Goal: Task Accomplishment & Management: Complete application form

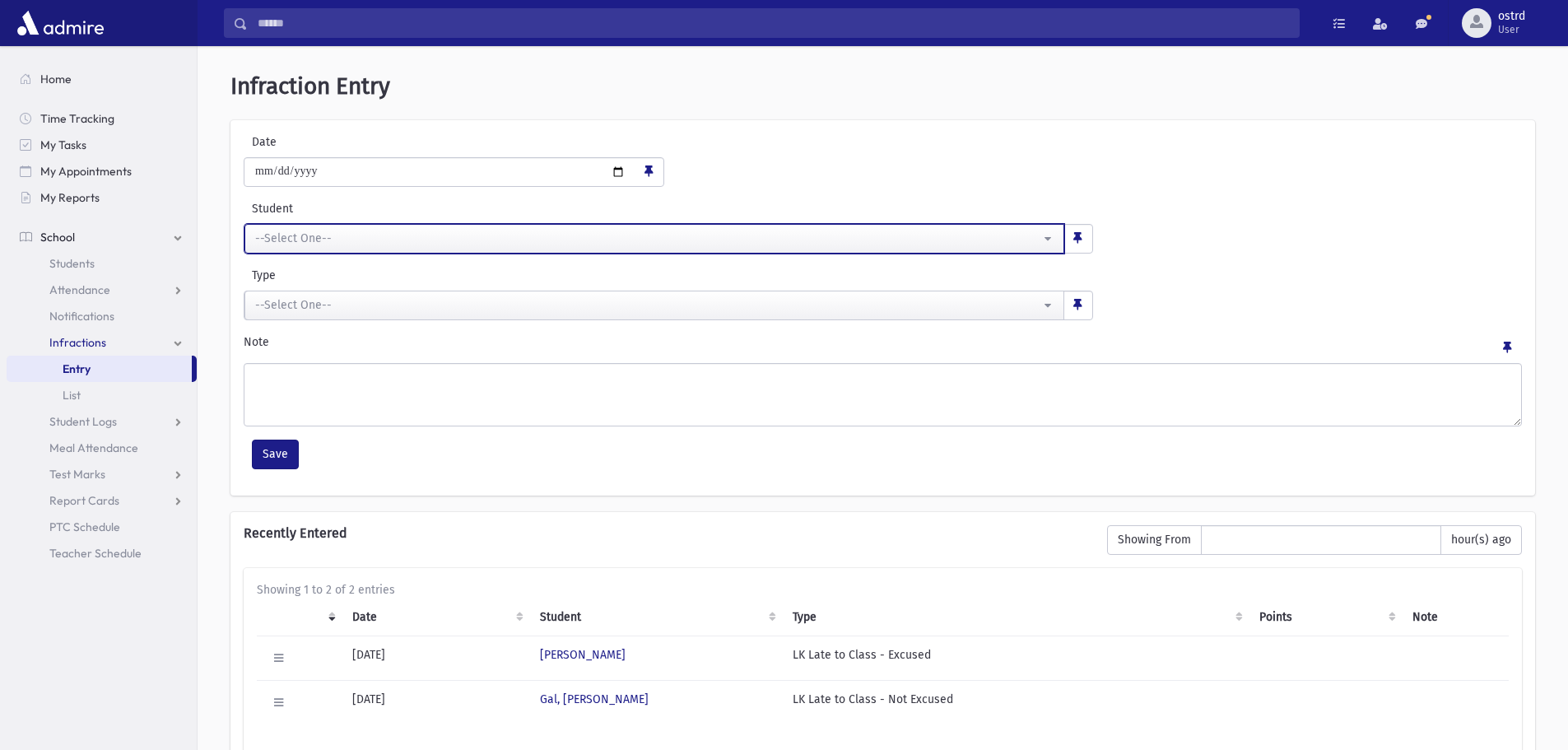
click at [553, 240] on div "--Select One--" at bounding box center [647, 238] width 786 height 18
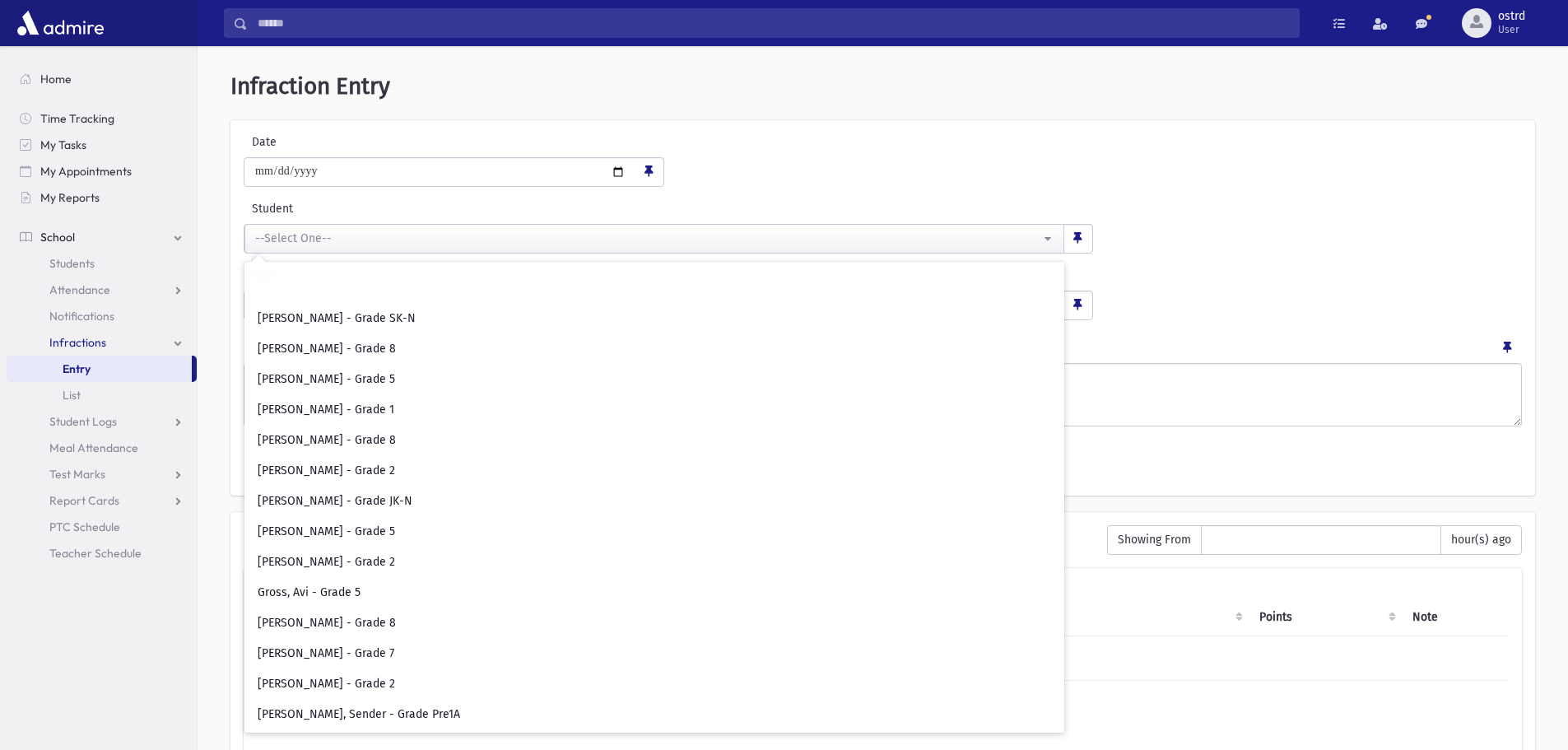
scroll to position [2718, 0]
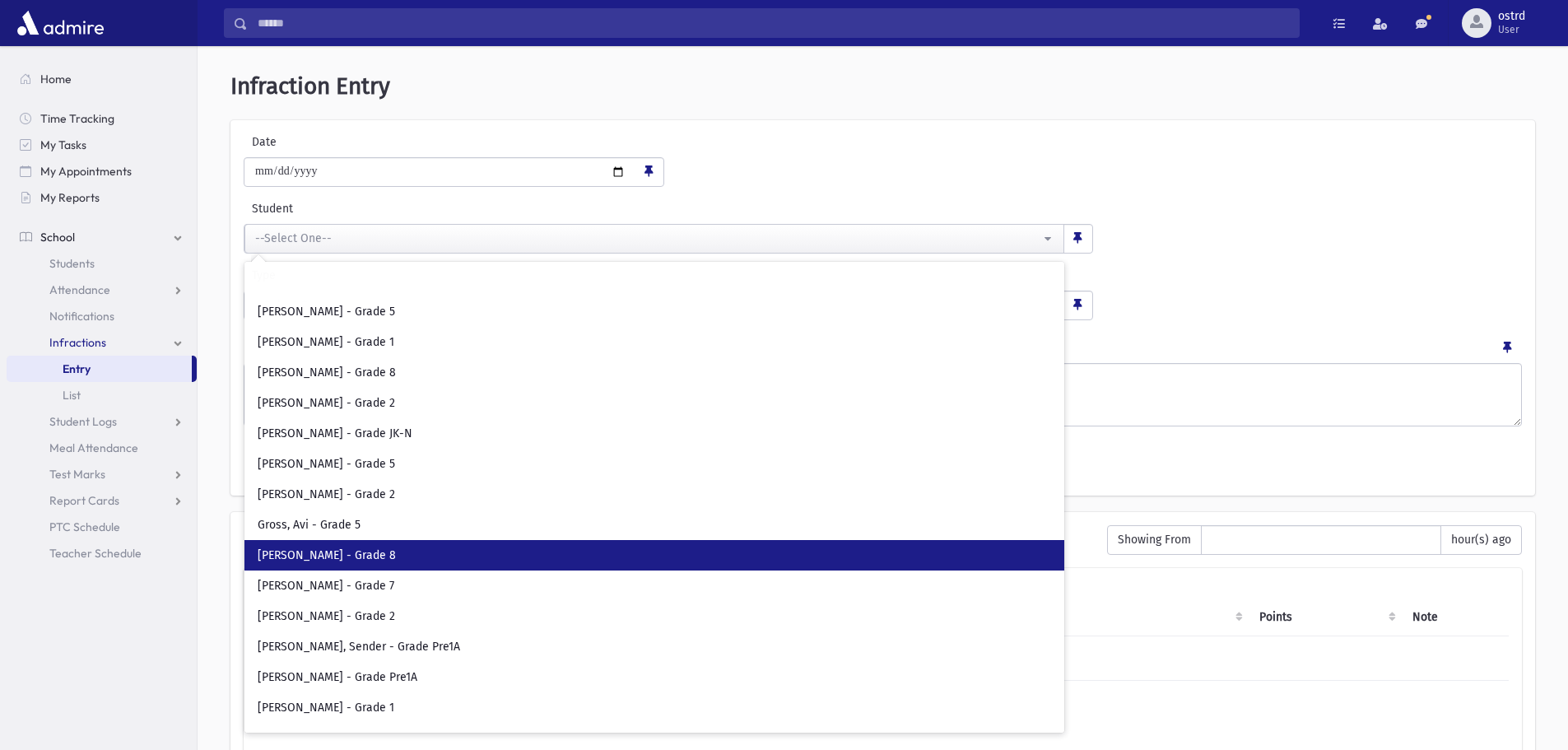
click at [411, 547] on link "Gross, Eli - Grade 8" at bounding box center [655, 555] width 820 height 30
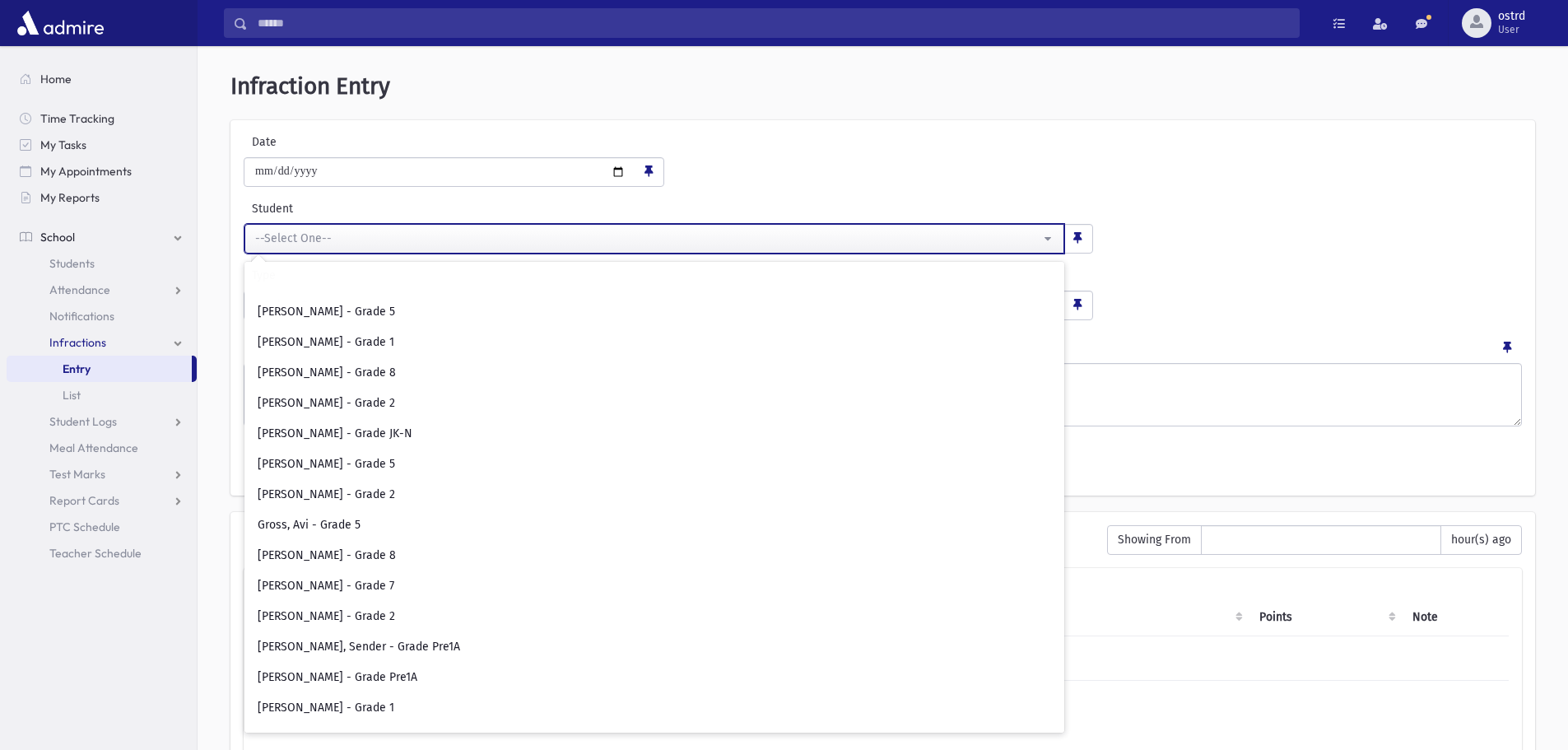
select select "****"
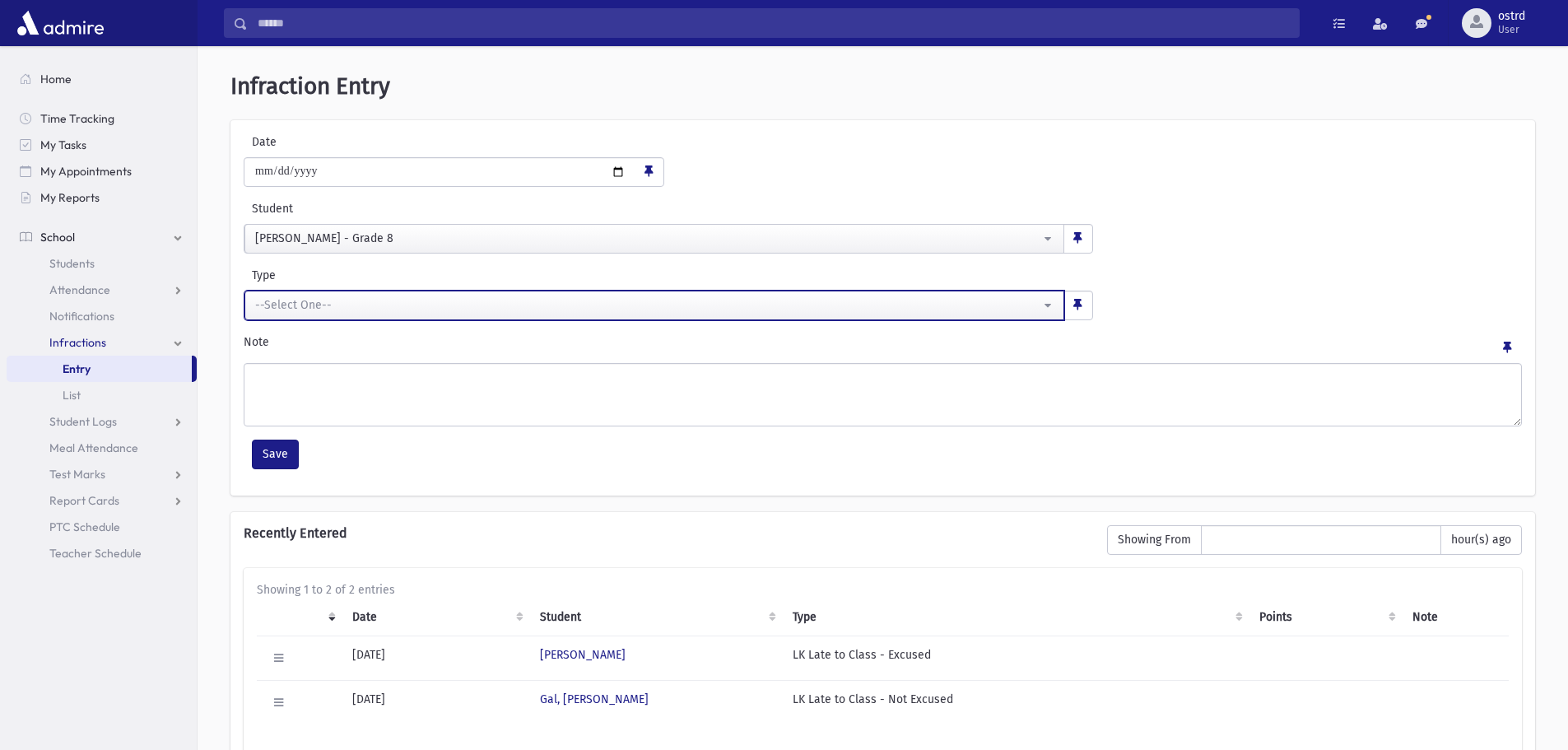
click at [509, 310] on div "--Select One--" at bounding box center [647, 305] width 786 height 18
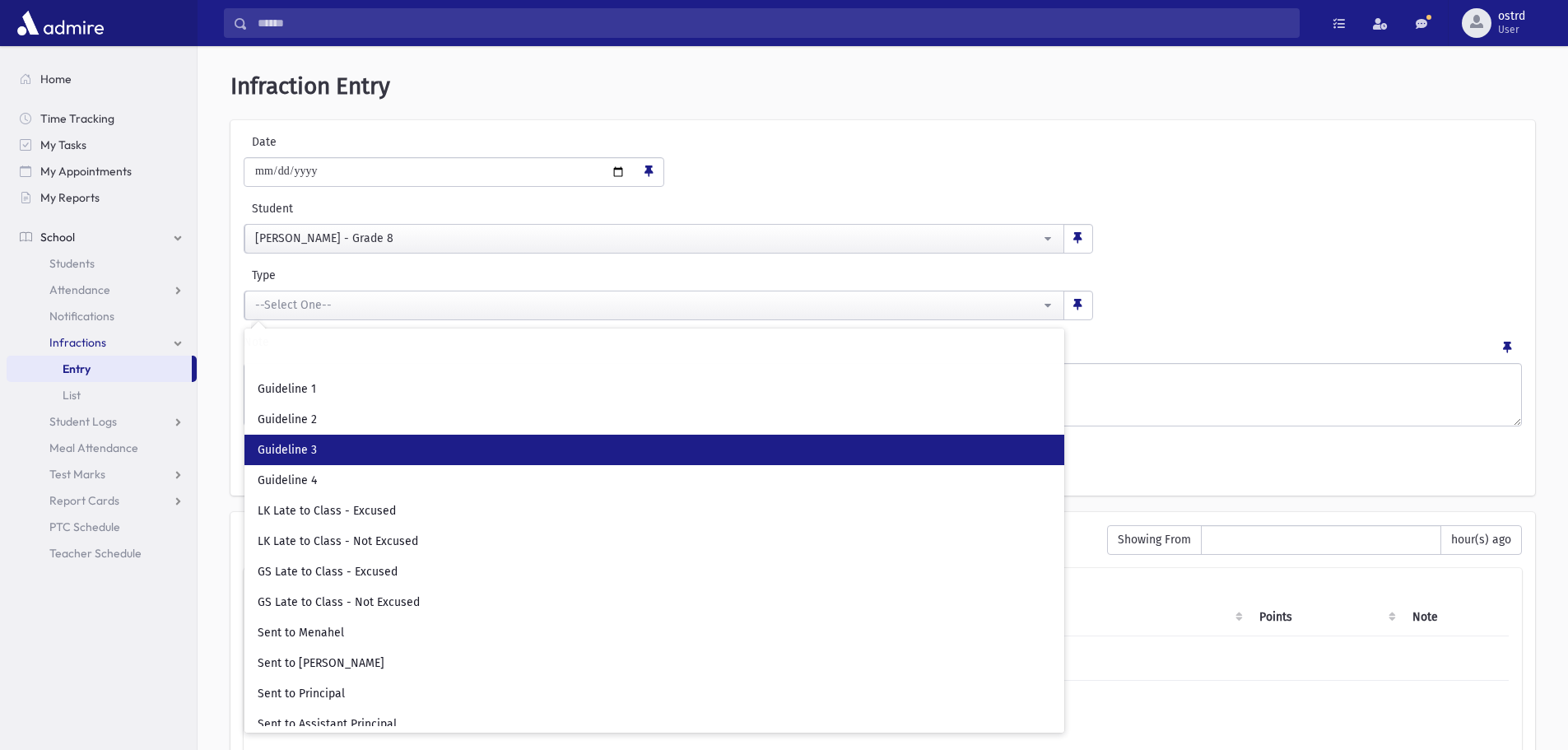
scroll to position [39, 0]
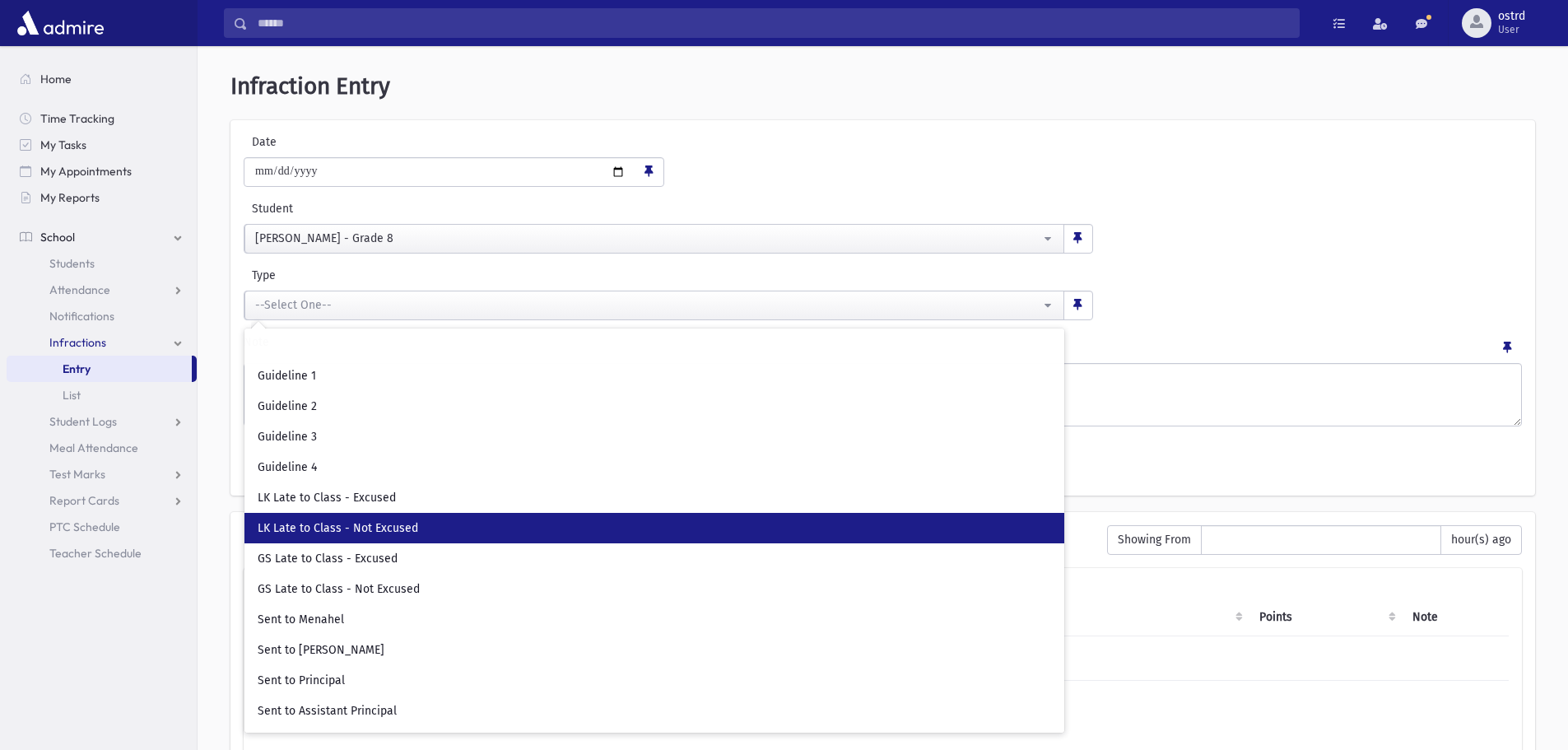
click at [426, 523] on link "LK Late to Class - Not Excused" at bounding box center [655, 529] width 820 height 30
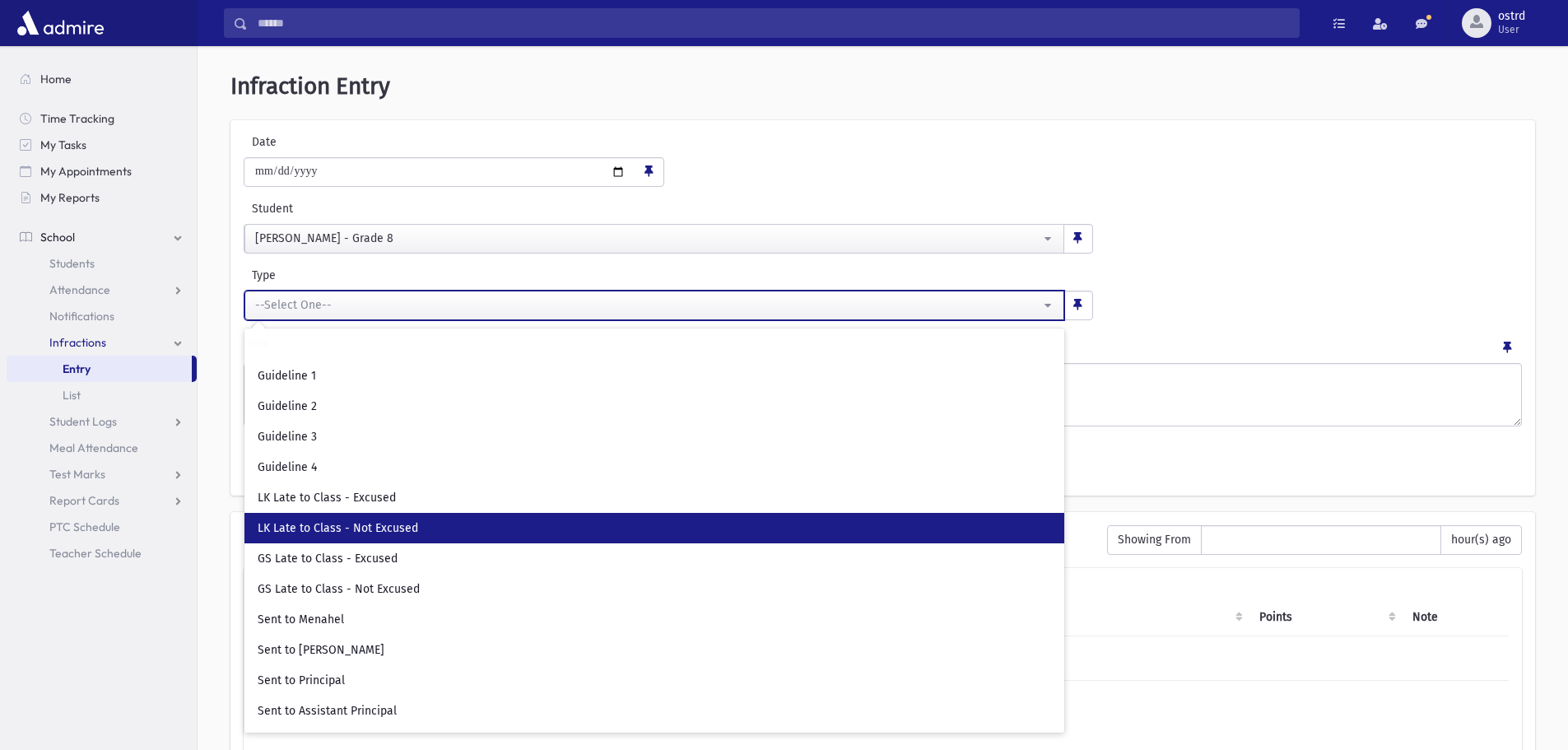
select select "**"
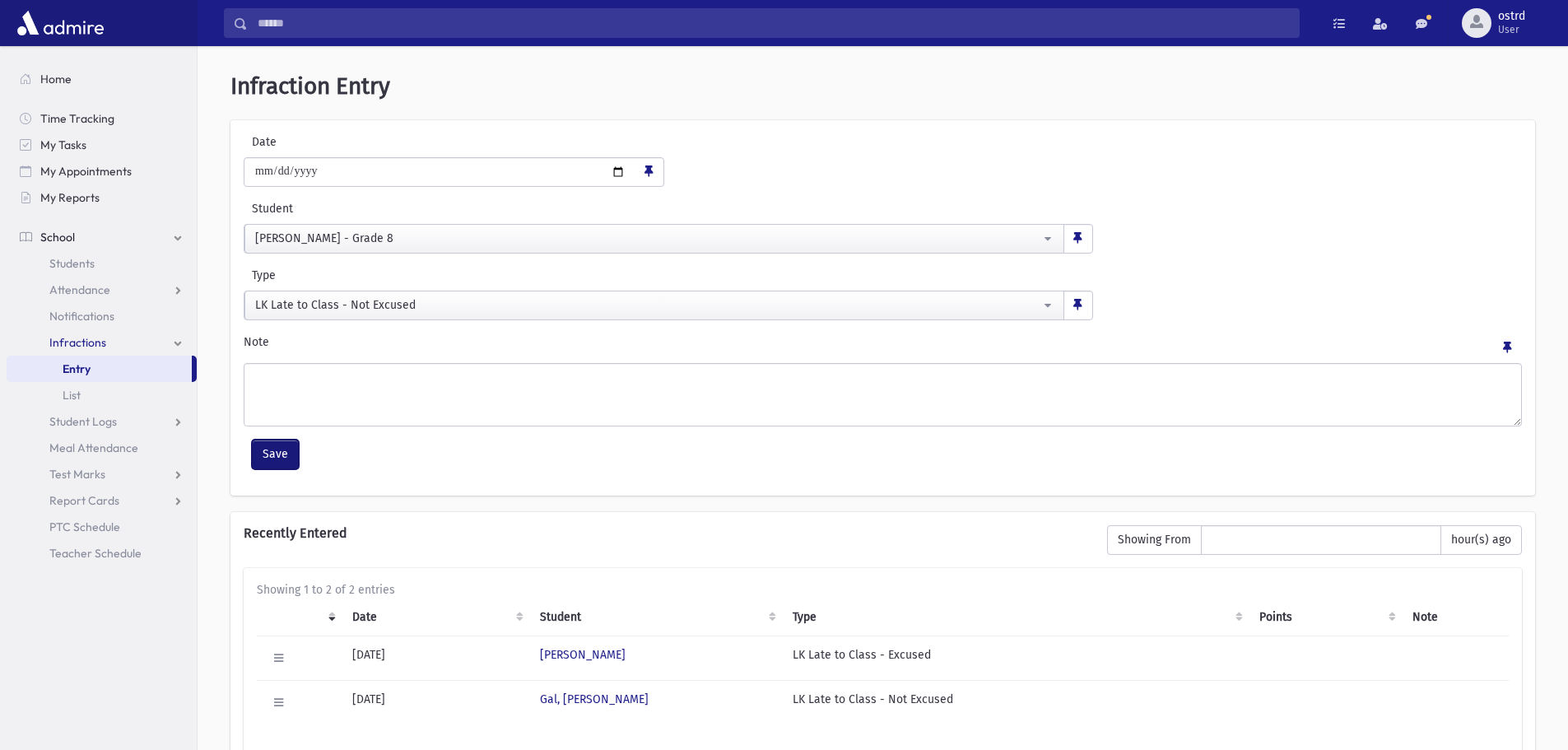
click at [293, 460] on button "Save" at bounding box center [275, 454] width 47 height 29
select select
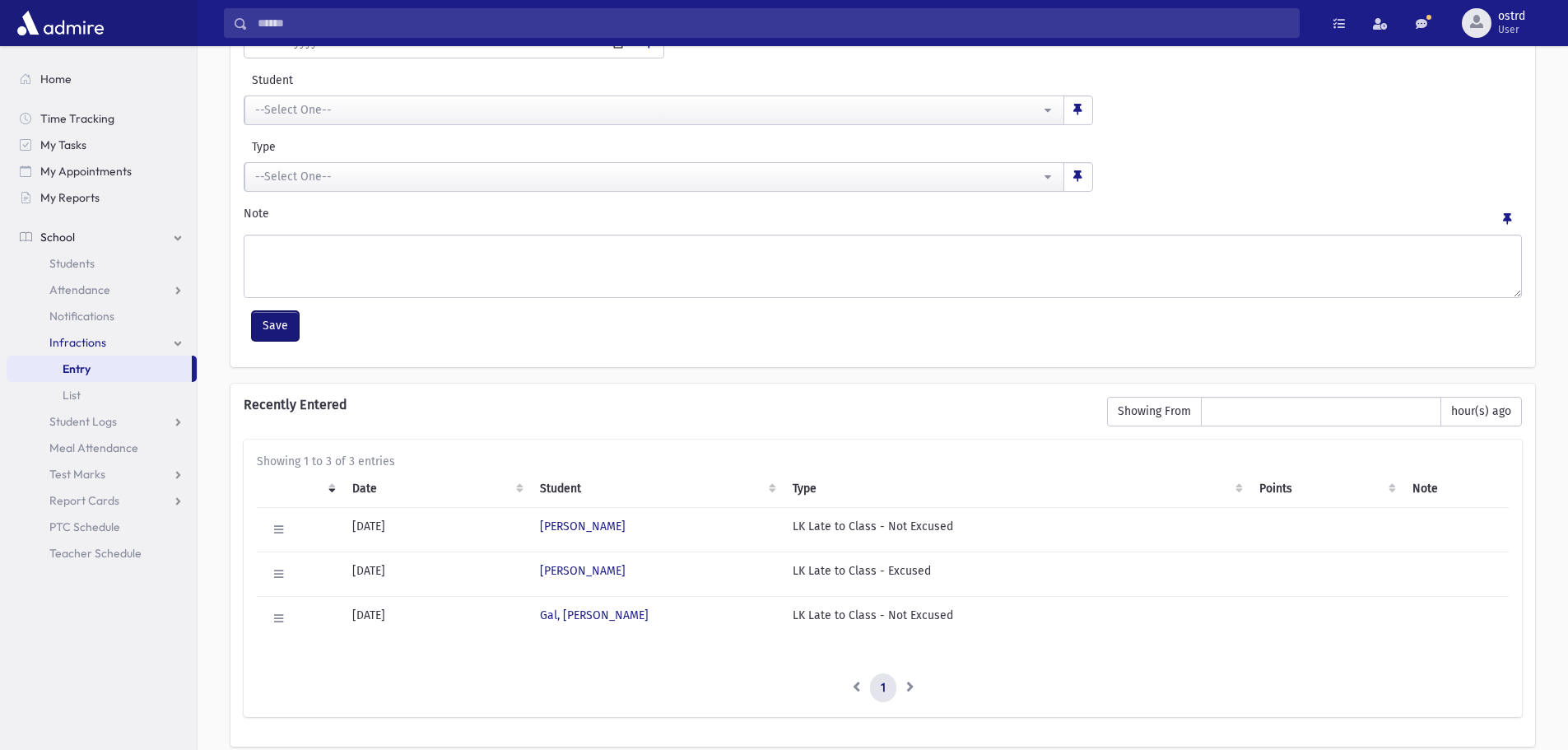
scroll to position [0, 0]
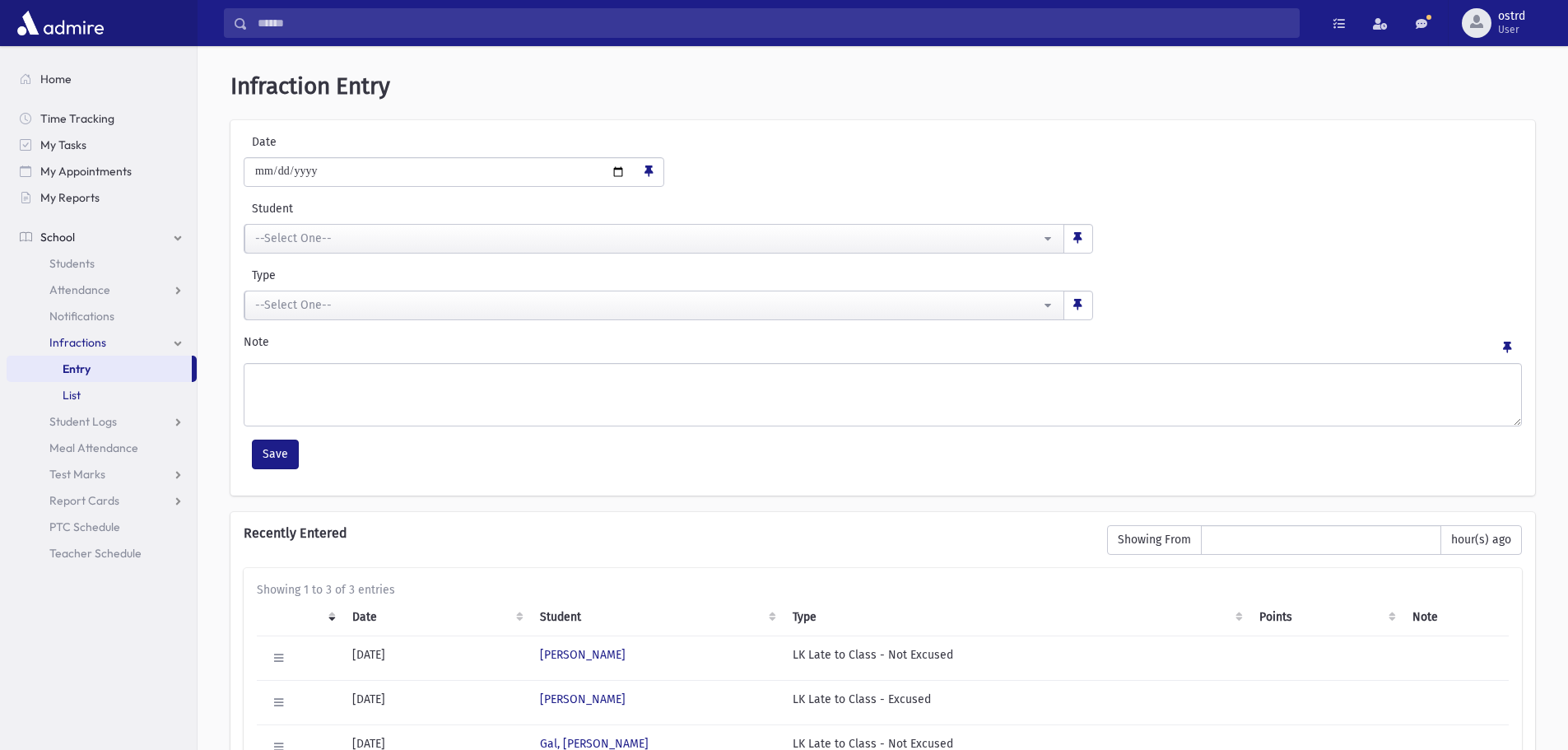
click at [74, 397] on span "List" at bounding box center [72, 395] width 18 height 15
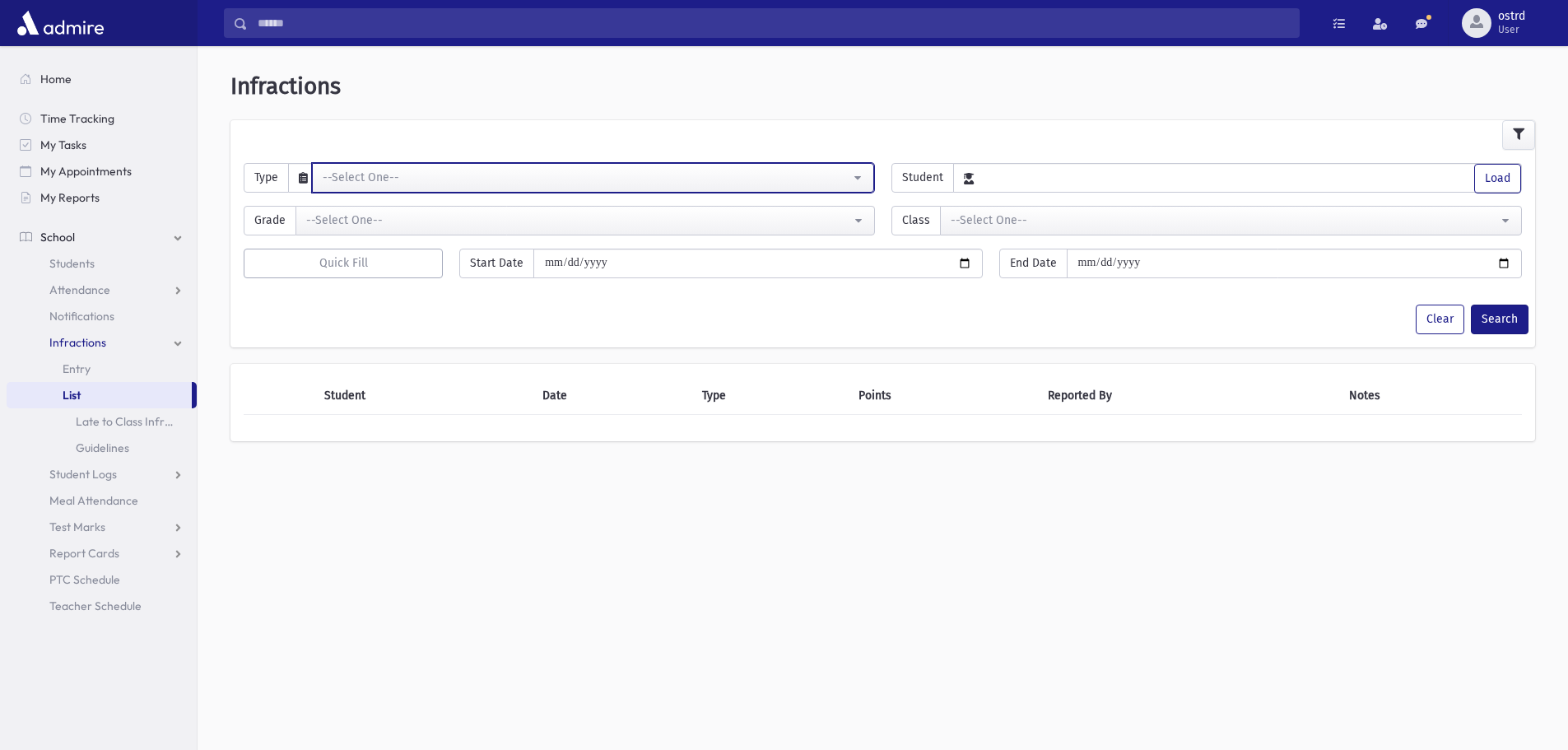
click at [369, 178] on div "--Select One--" at bounding box center [586, 177] width 527 height 18
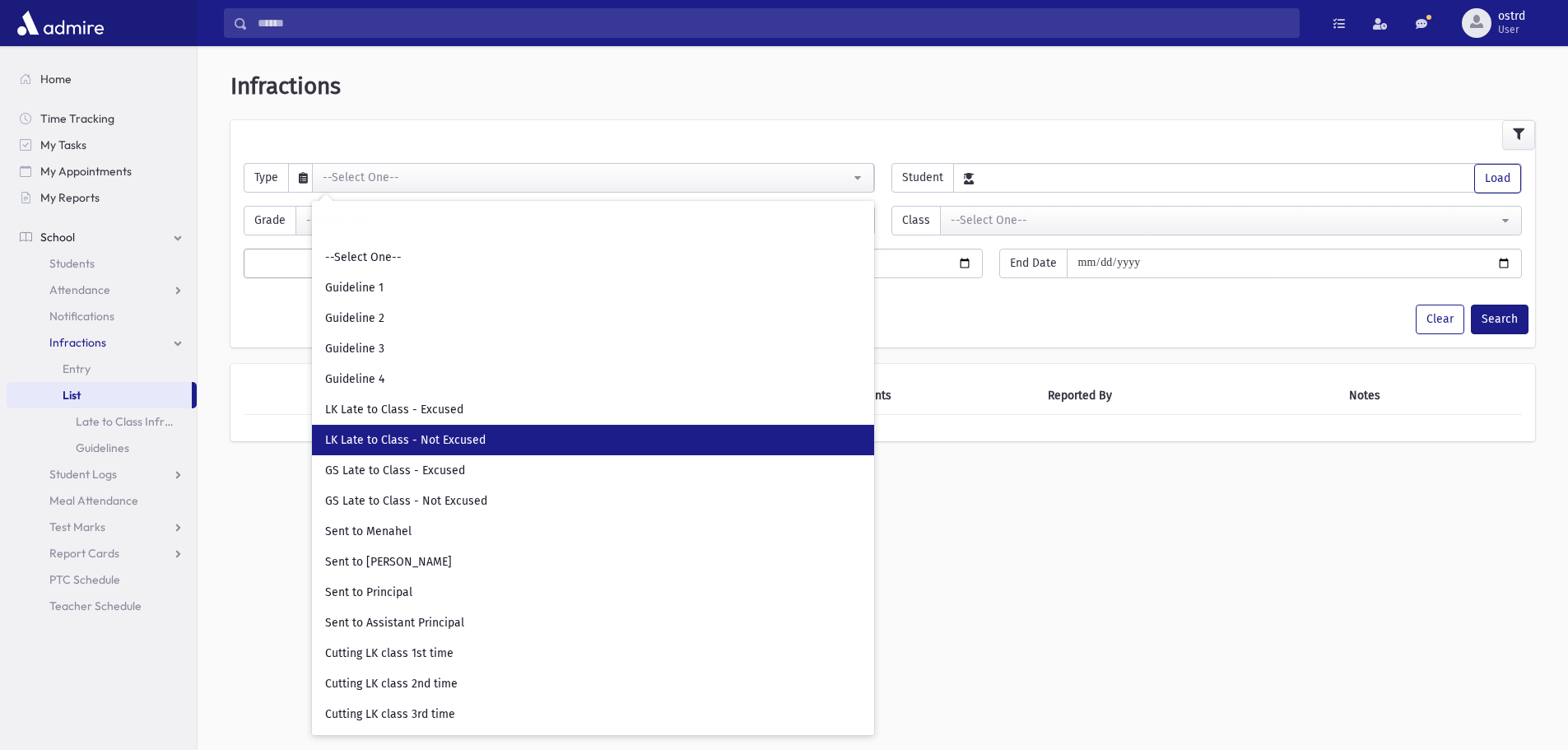
click at [401, 432] on span "LK Late to Class - Not Excused" at bounding box center [405, 440] width 160 height 17
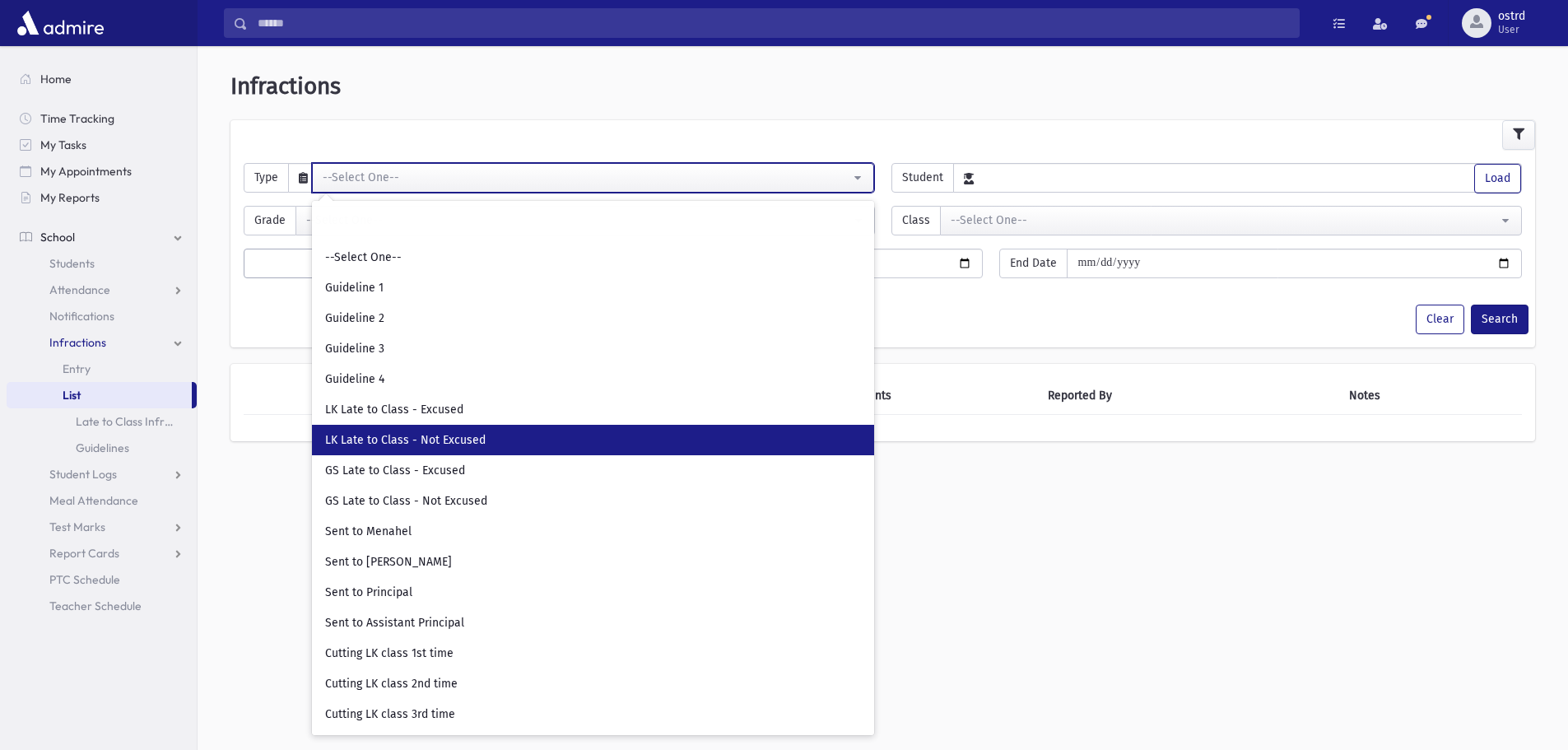
select select "**"
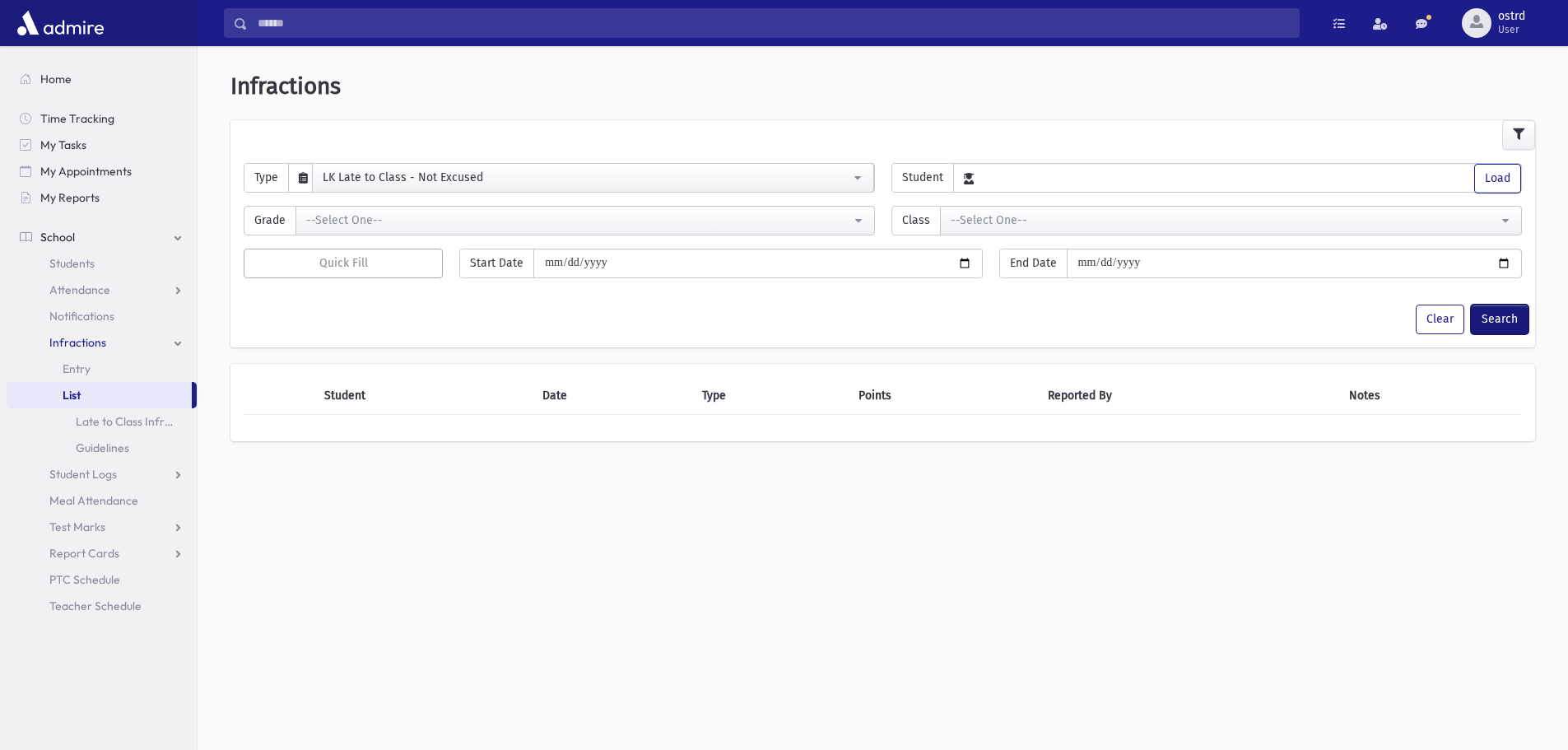
click at [1493, 331] on button "Search" at bounding box center [1500, 319] width 58 height 29
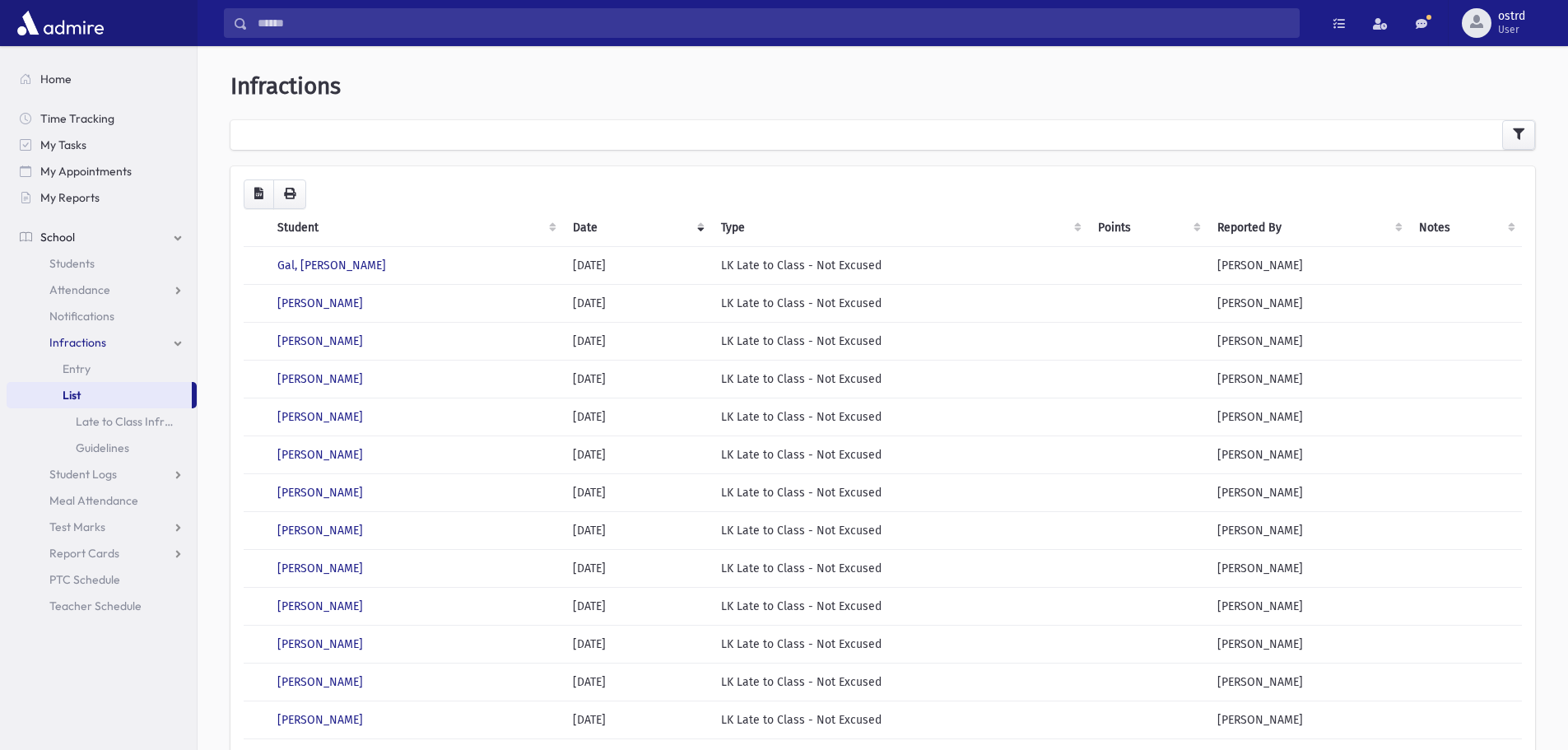
click at [306, 226] on th "Student" at bounding box center [415, 227] width 295 height 38
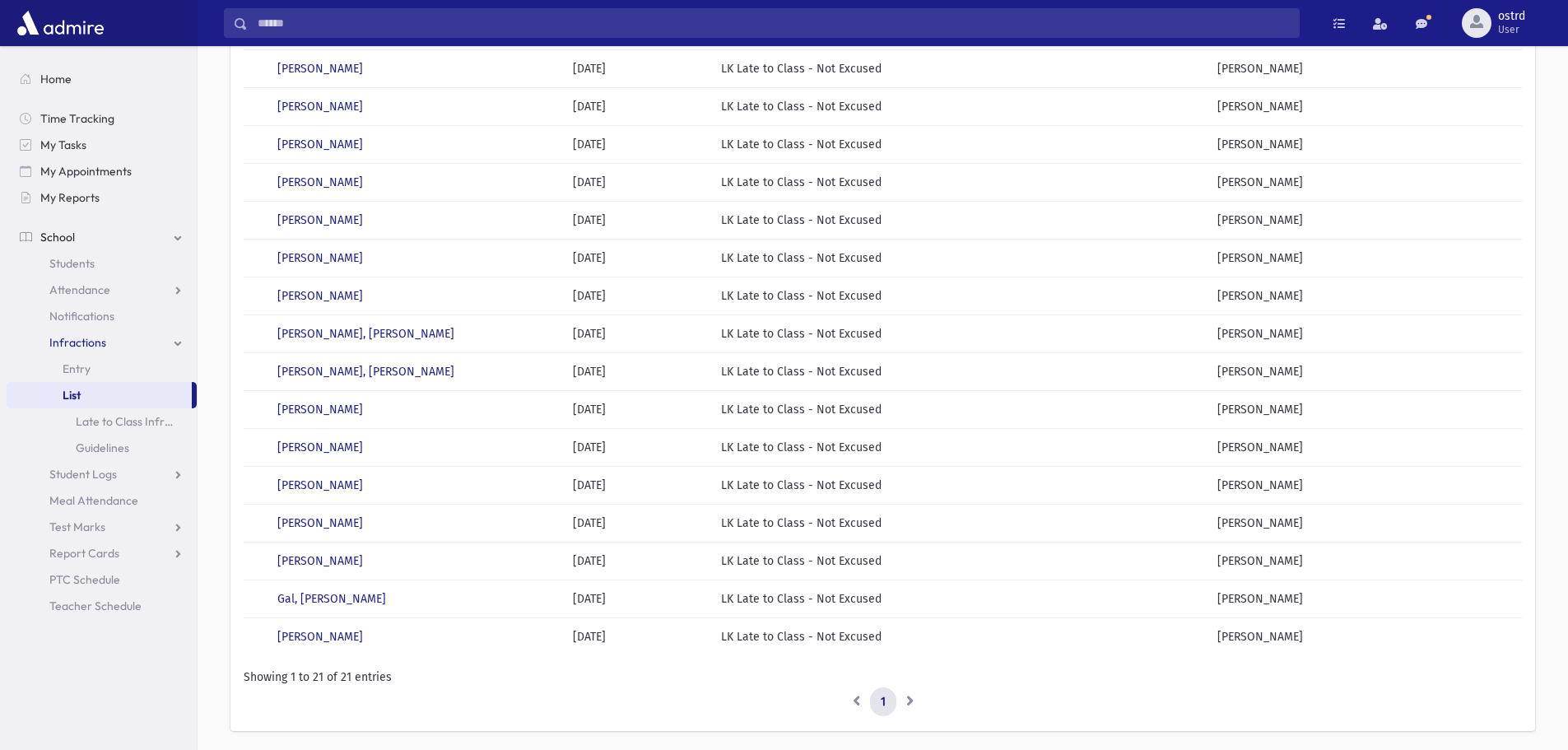
scroll to position [412, 0]
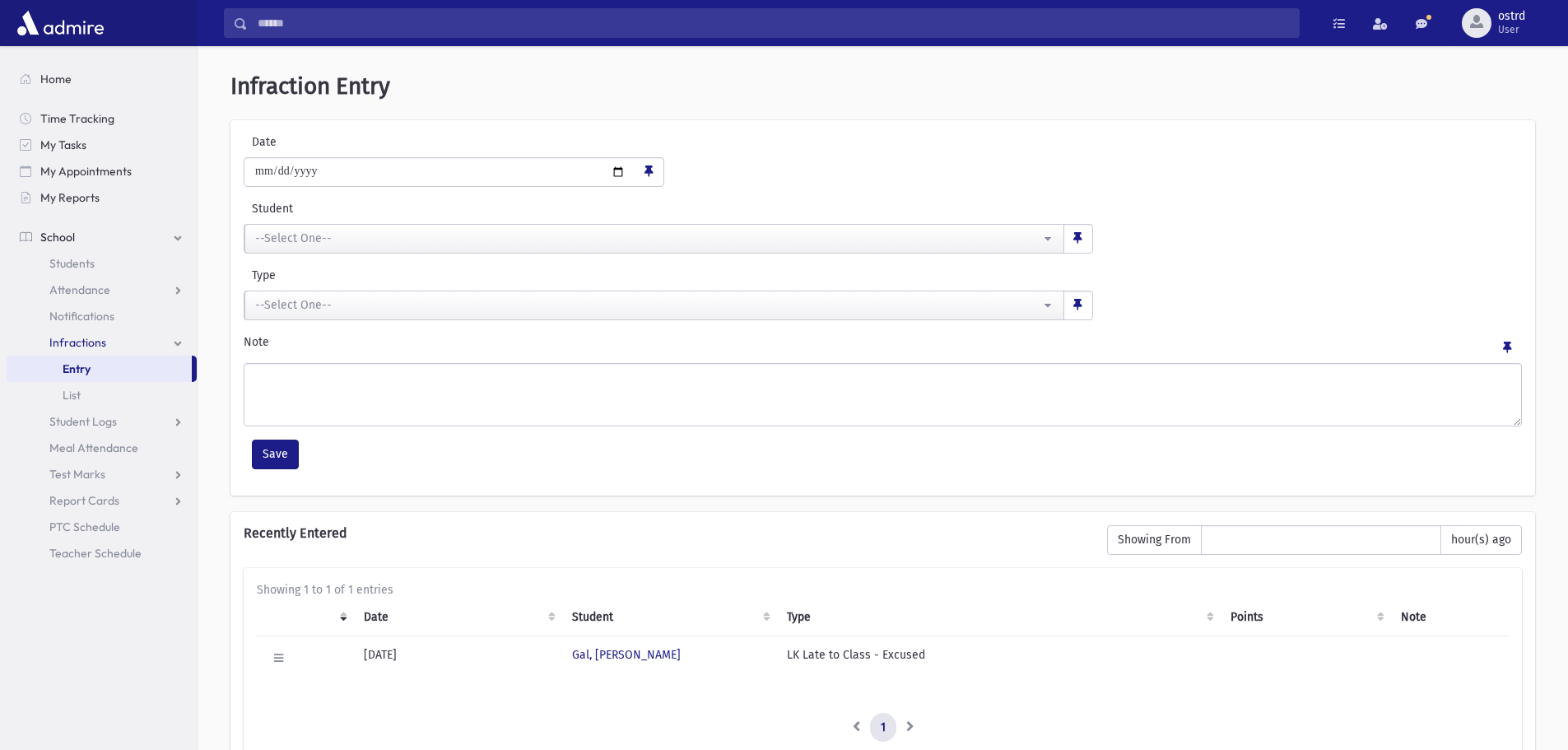
scroll to position [110, 0]
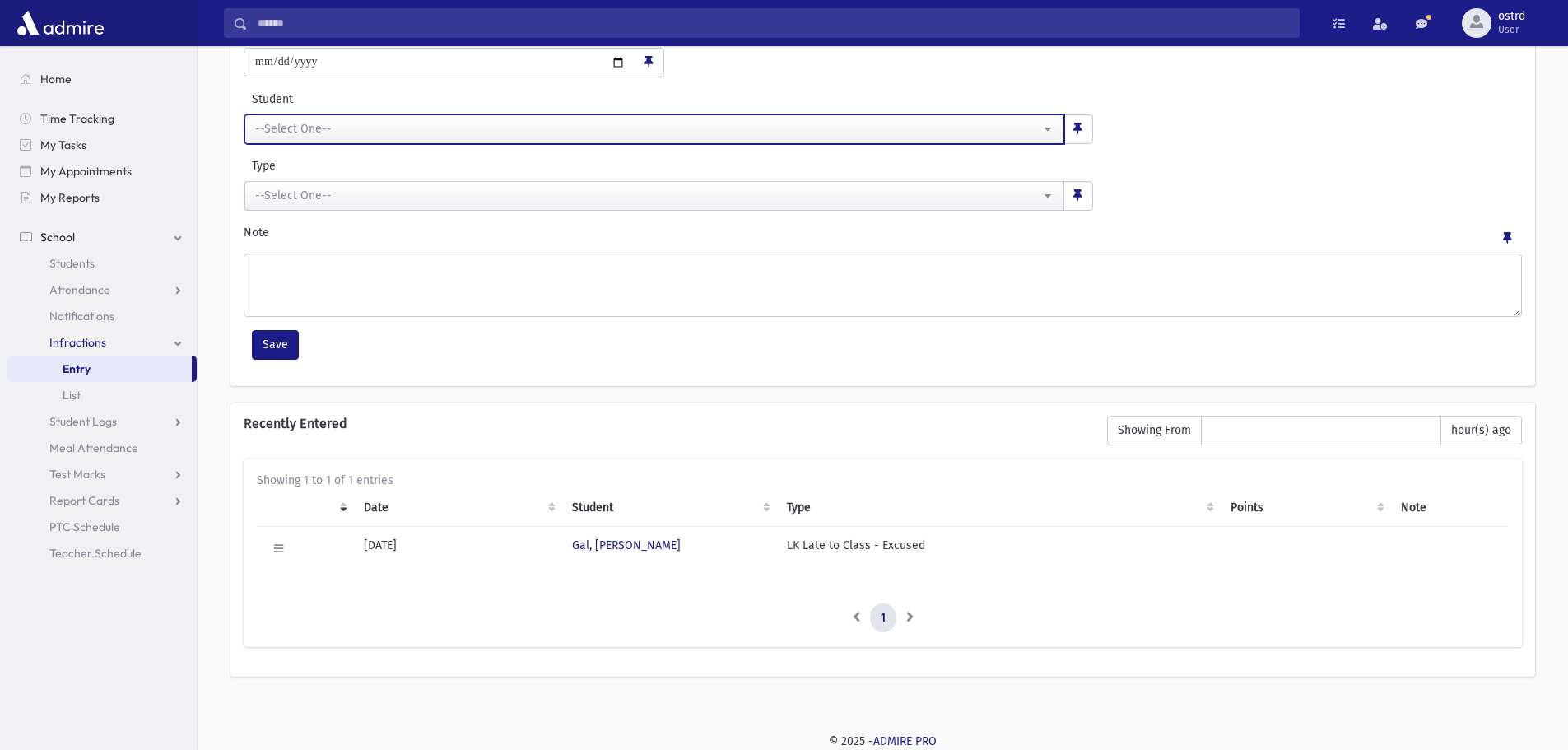
click at [394, 133] on div "--Select One--" at bounding box center [647, 128] width 786 height 18
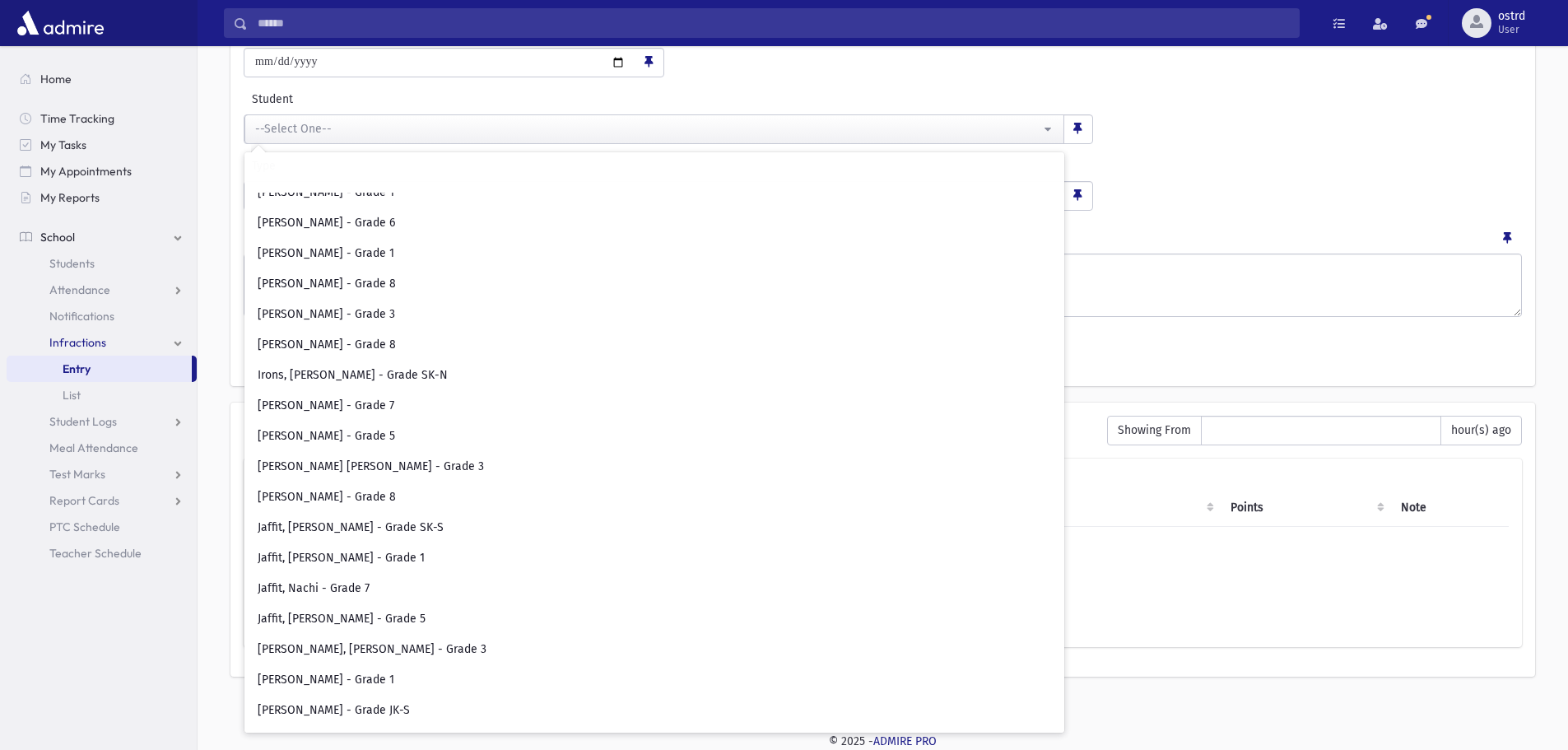
scroll to position [3130, 0]
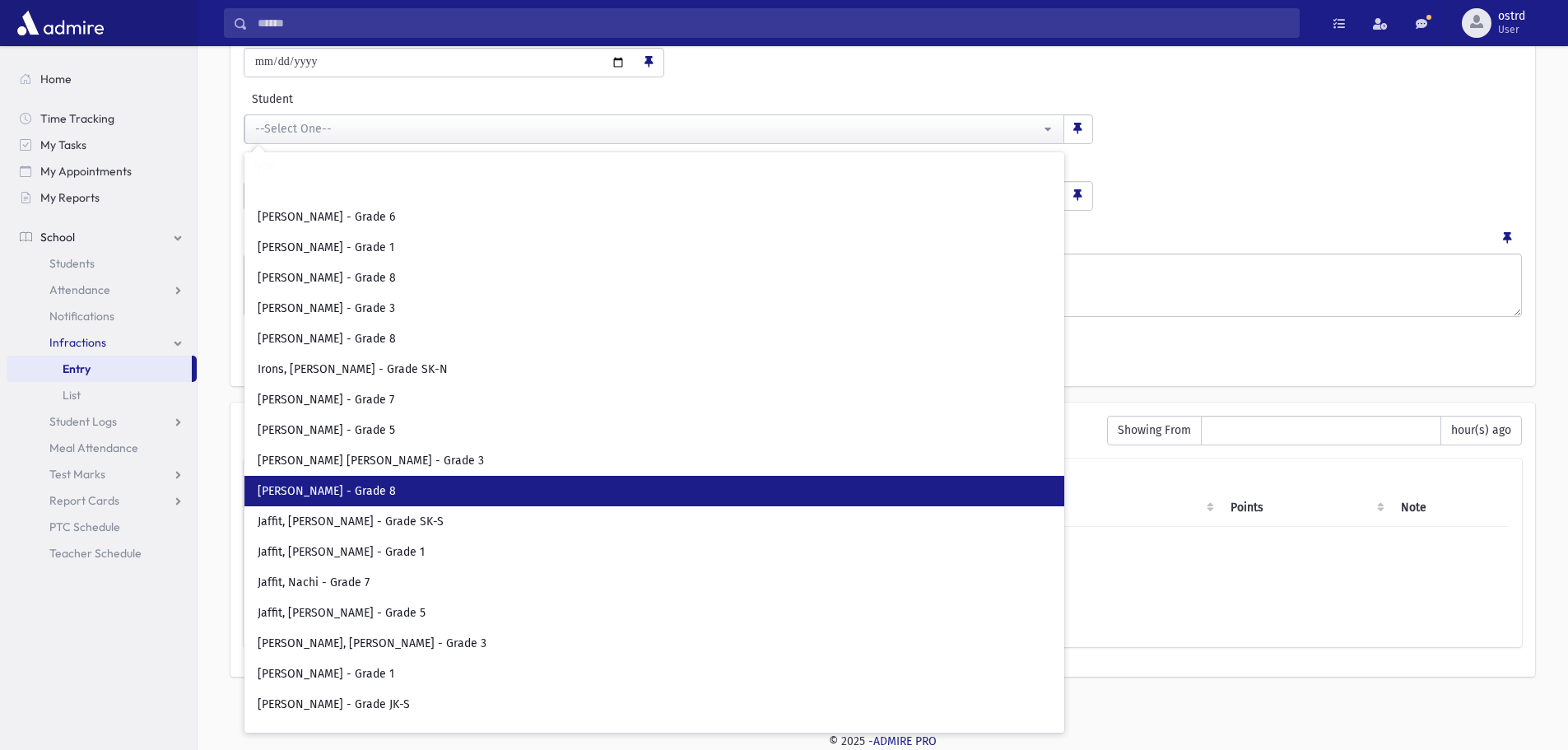
click at [396, 484] on span "Isenberg, Yeshaya Aaron - Grade 8" at bounding box center [326, 492] width 138 height 17
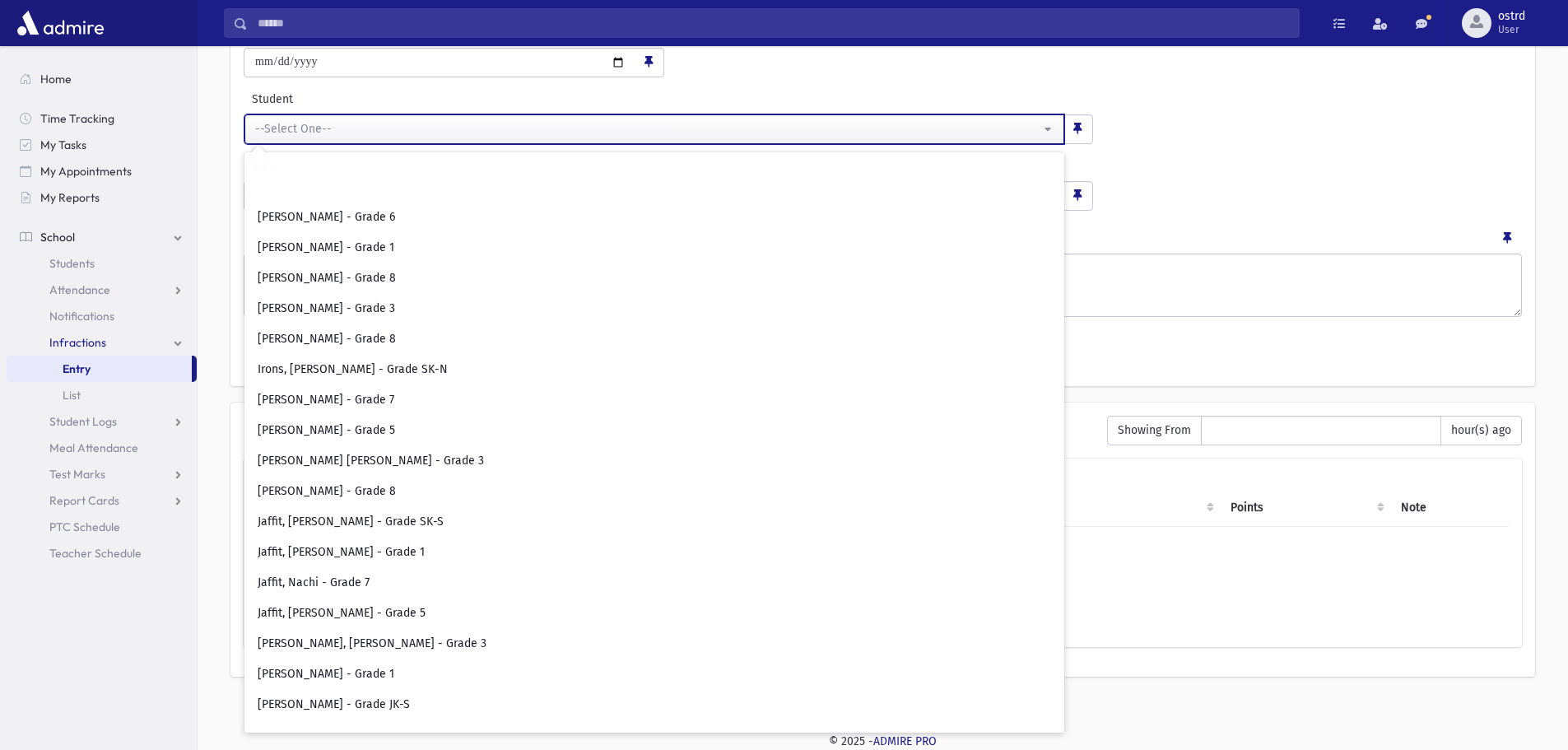
select select "****"
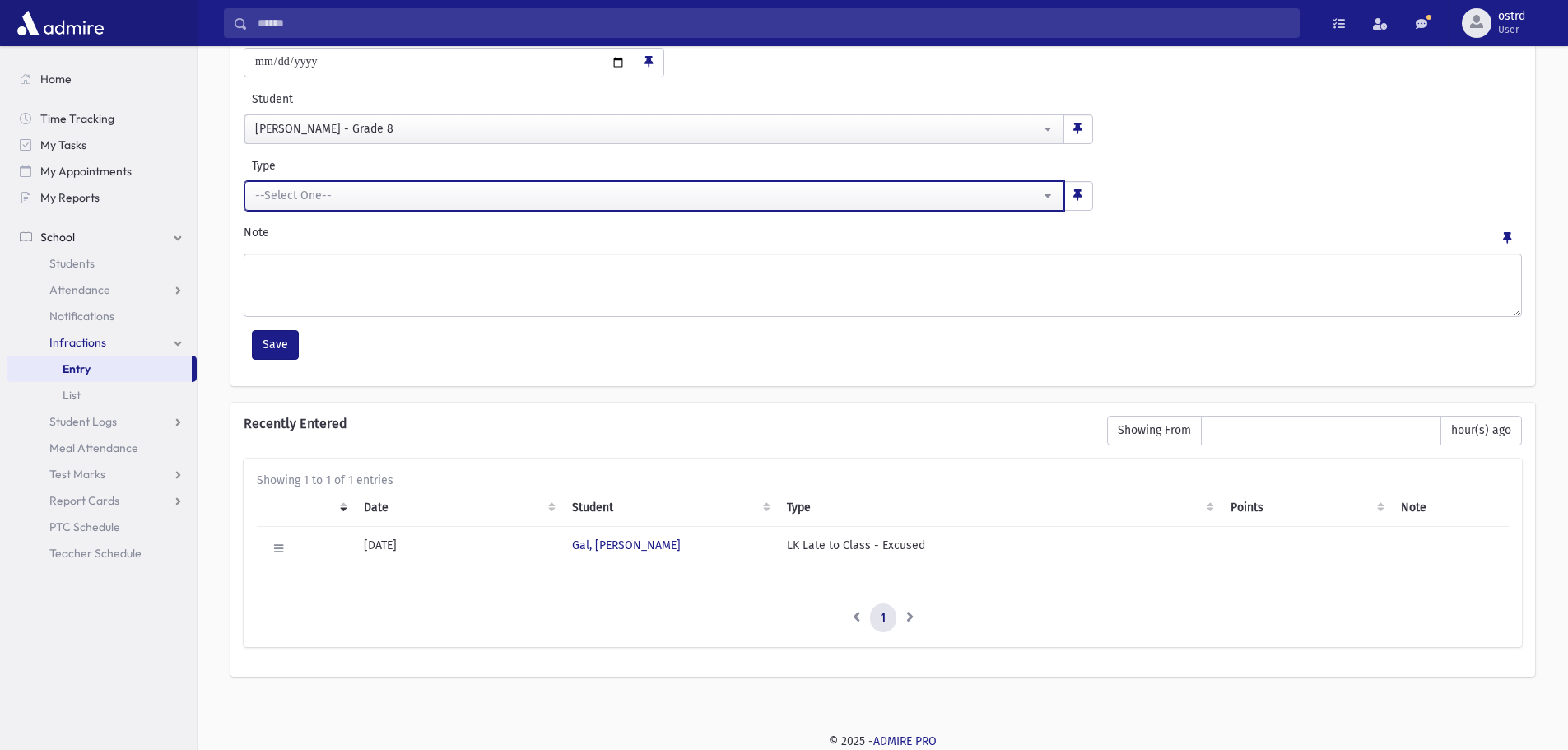
click at [350, 190] on div "--Select One--" at bounding box center [647, 195] width 786 height 18
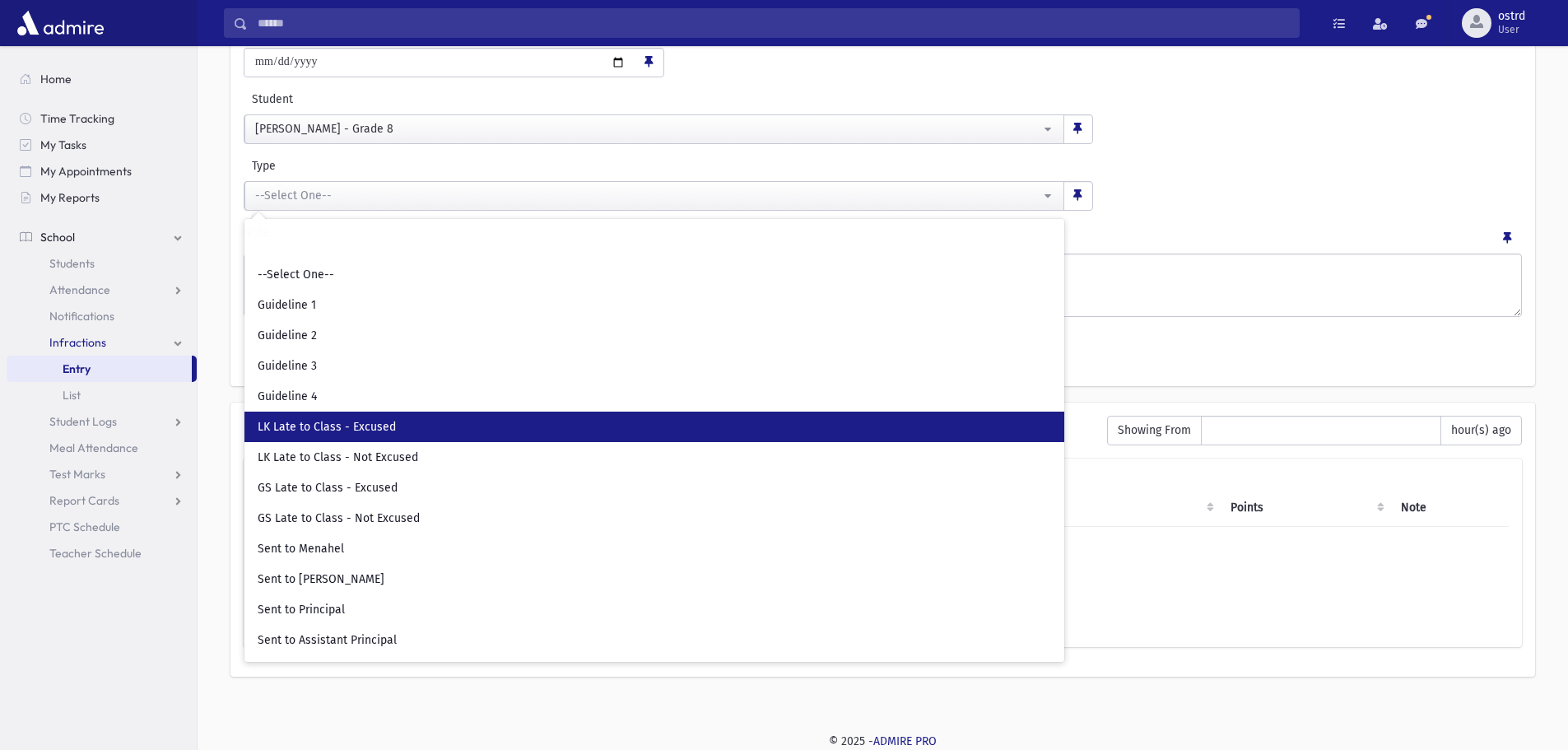
click at [377, 431] on span "LK Late to Class - Excused" at bounding box center [326, 428] width 138 height 17
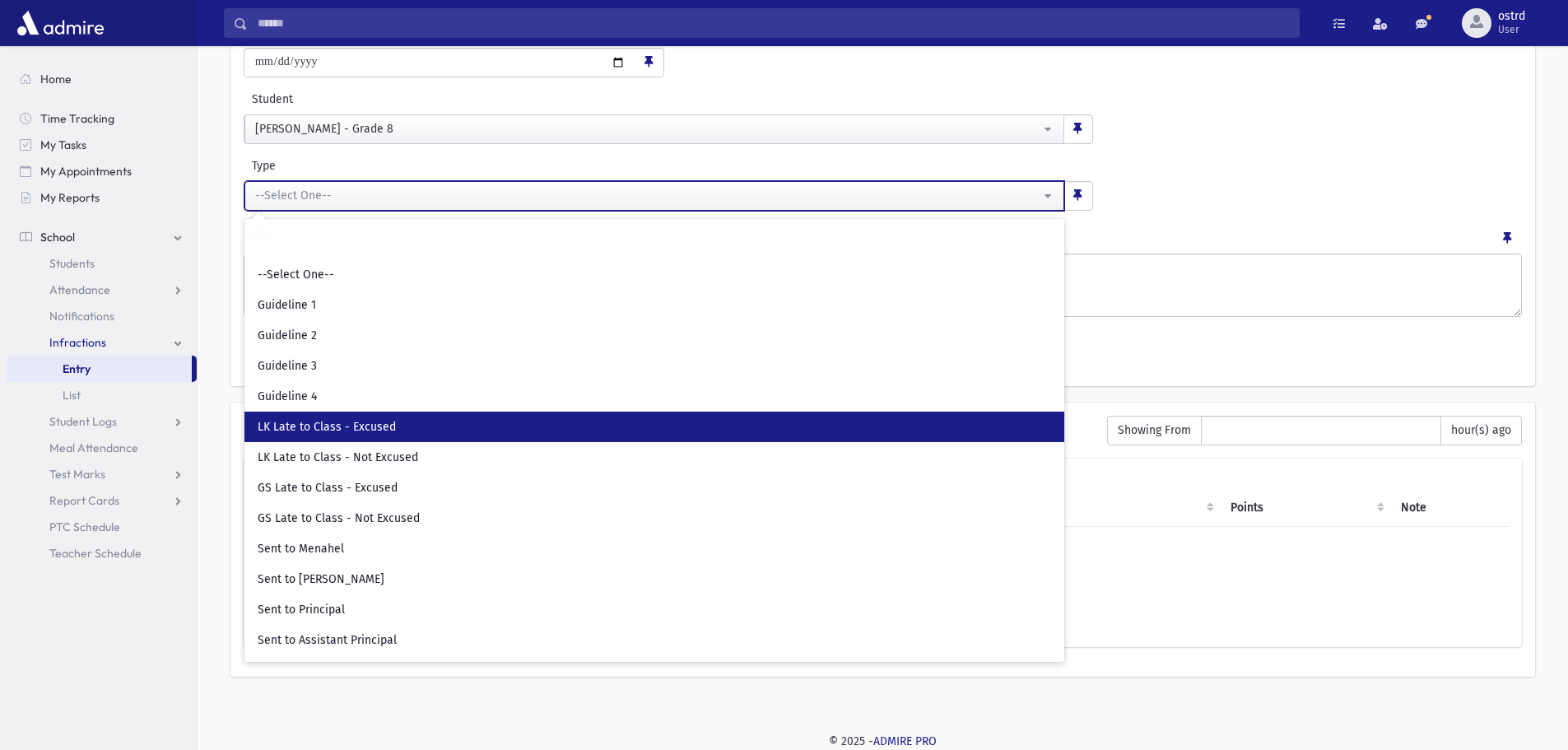
select select "**"
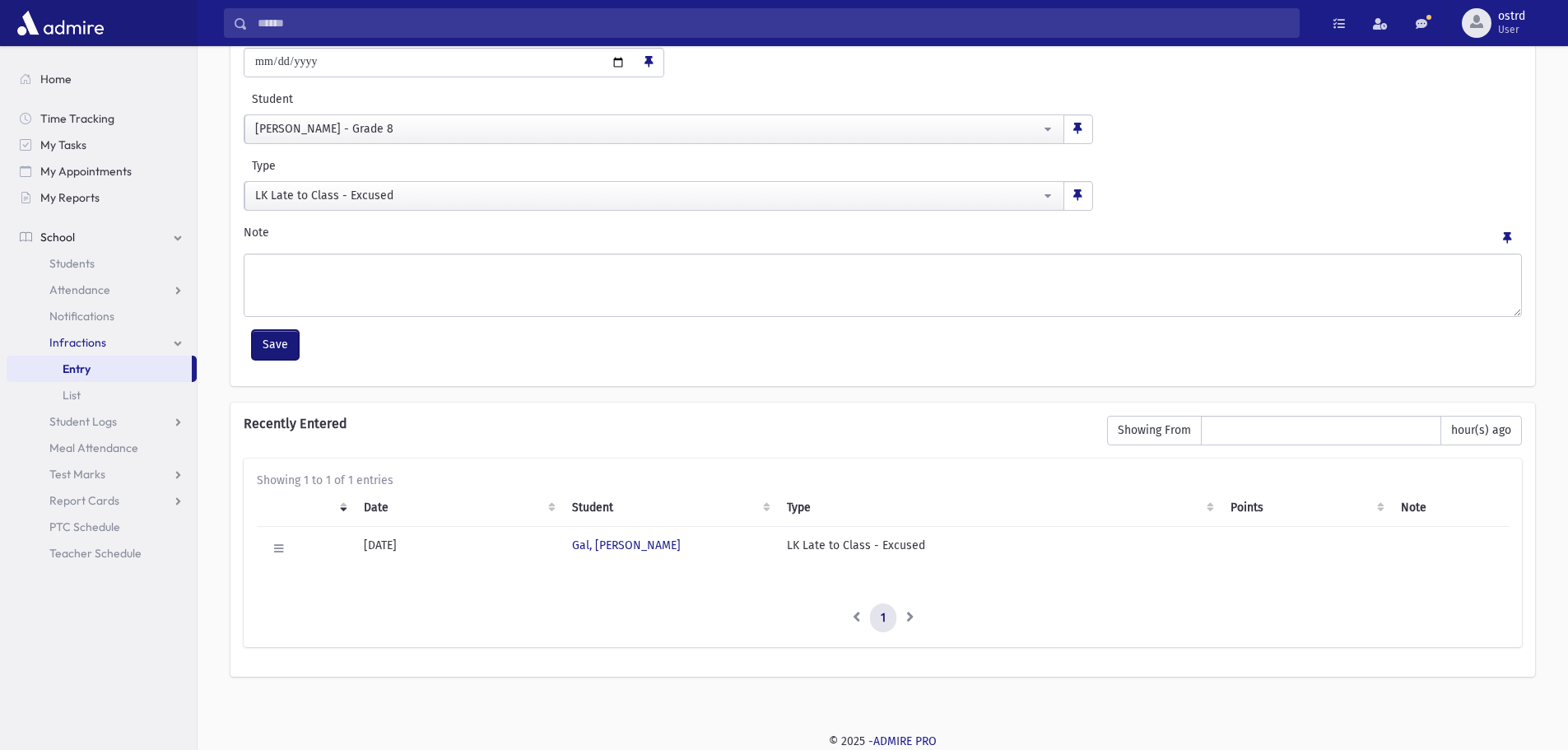
click at [285, 344] on button "Save" at bounding box center [275, 345] width 47 height 29
select select
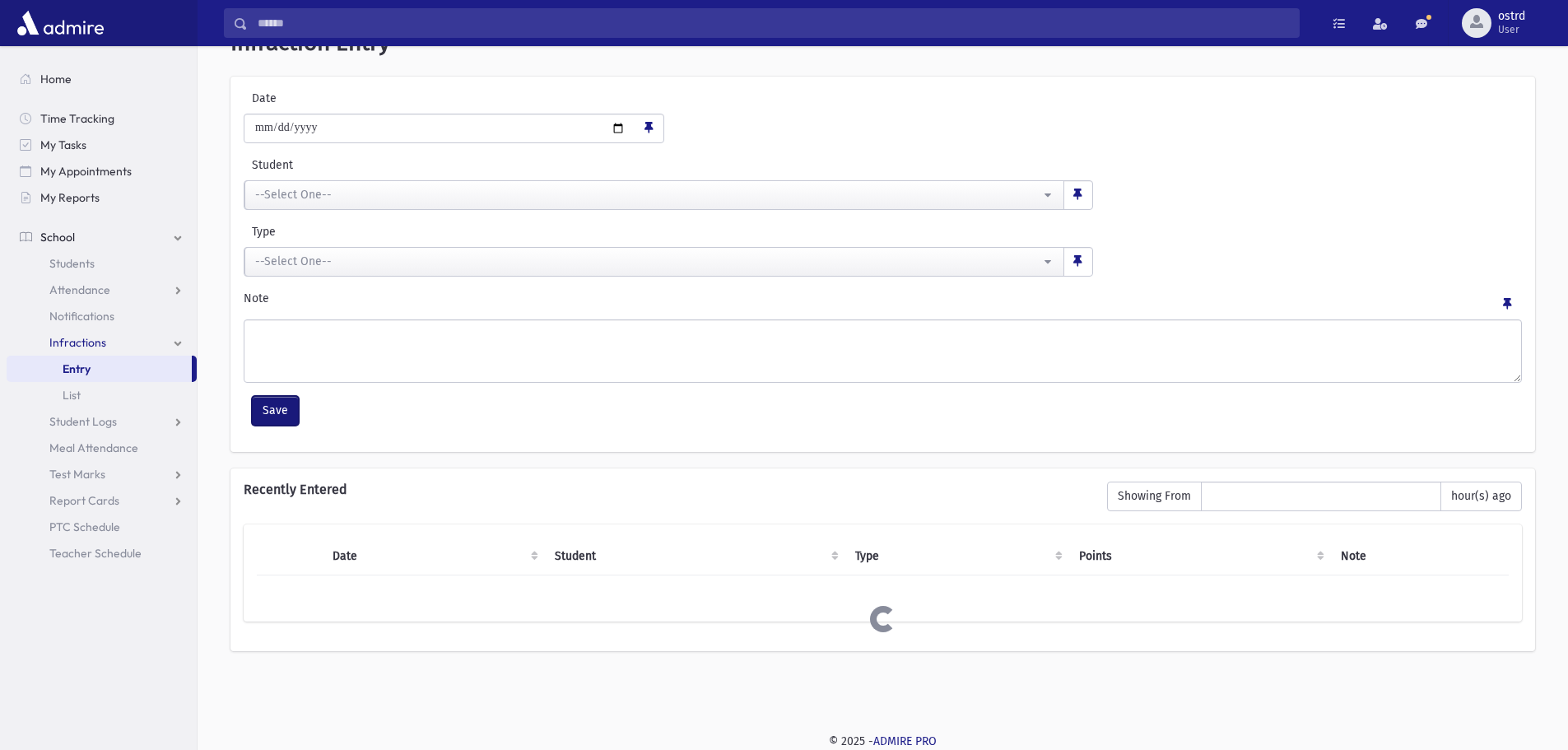
scroll to position [110, 0]
